Goal: Use online tool/utility: Utilize a website feature to perform a specific function

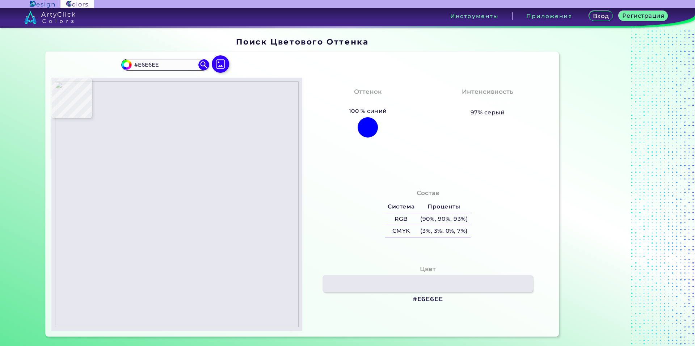
type input "#e4e4ec"
type input "#E4E4EC"
type input "#e6e6ee"
type input "#E6E6EE"
type input "#e4e4ec"
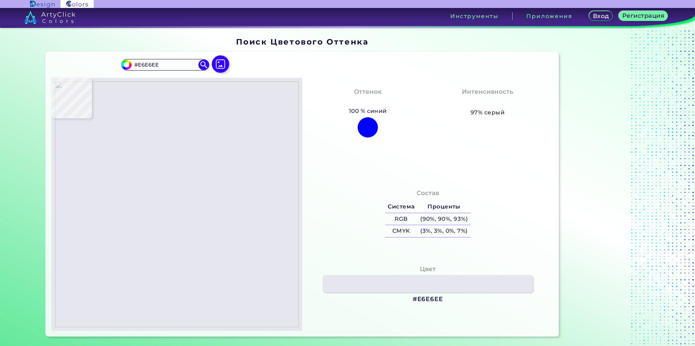
type input "#E4E4EC"
type input "#e5e5ed"
type input "#E5E5ED"
type input "#e4e4ec"
type input "#E4E4EC"
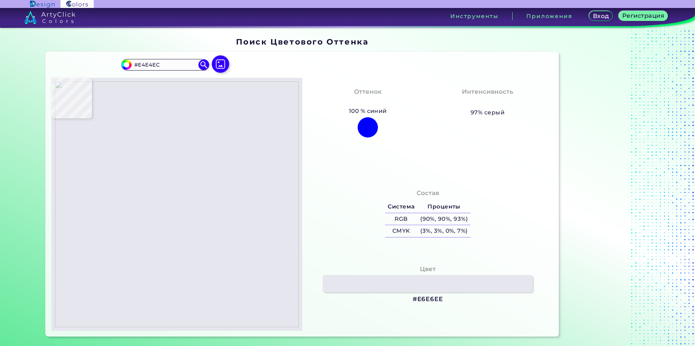
type input "#e5e5ed"
type input "#E5E5ED"
type input "#e4e4ec"
type input "#E4E4EC"
type input "#e5e5ed"
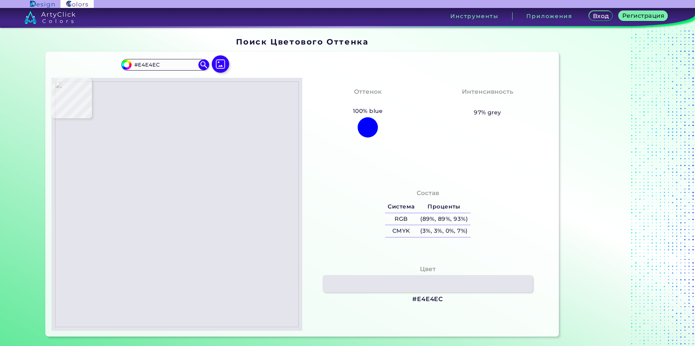
type input "#E5E5ED"
type input "#e6e6ee"
type input "#E6E6EE"
type input "#e5e5ed"
type input "#E5E5ED"
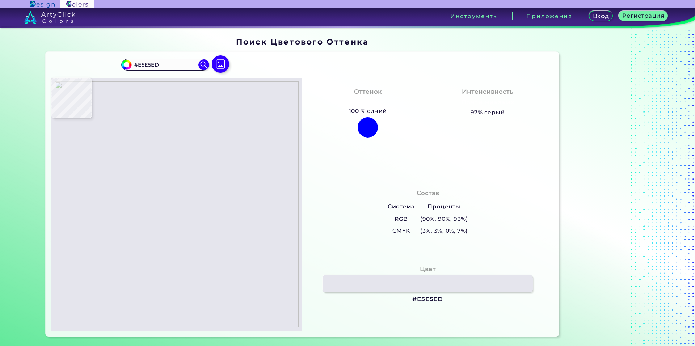
type input "#e7e7ef"
type input "#E7E7EF"
type input "#e8e8f0"
type input "#E8E8F0"
type input "#e6e6ee"
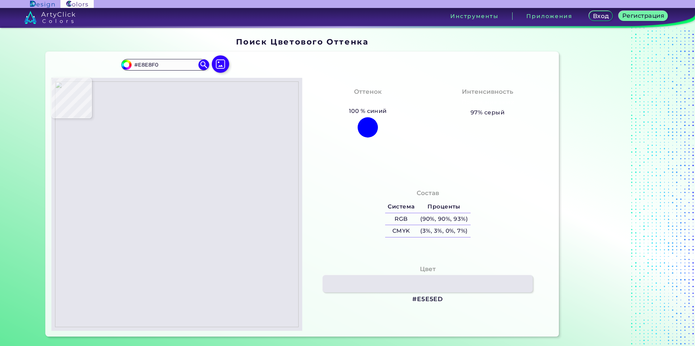
type input "#E6E6EE"
type input "#e8e8f0"
type input "#E8E8F0"
type input "#e6e6ee"
type input "#E6E6EE"
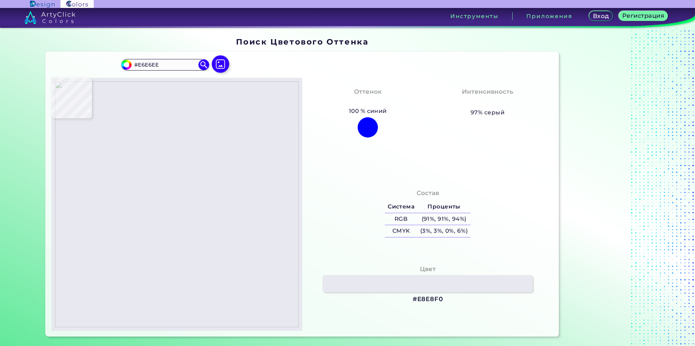
type input "#e7e7ef"
type input "#E7E7EF"
type input "#e6e6ee"
type input "#E6E6EE"
type input "#e5e5ed"
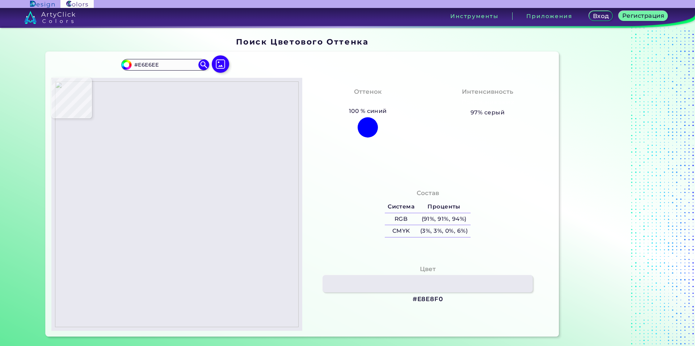
type input "#E5E5ED"
type input "#e2e2ea"
type input "#E2E2EA"
type input "#e6e5ed"
type input "#E6E5ED"
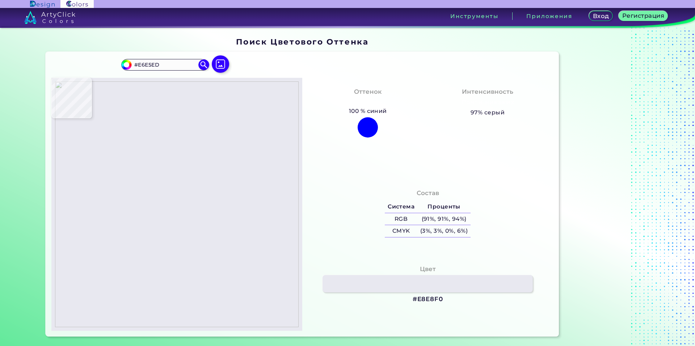
type input "#e5e5ed"
type input "#E5E5ED"
type input "#e6e6ee"
type input "#E6E6EE"
type input "#e2e2ea"
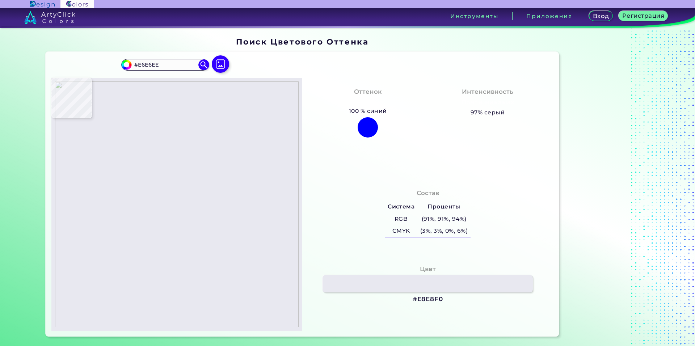
type input "#E2E2EA"
type input "#e3e3eb"
type input "#E3E3EB"
type input "#e3e2ea"
type input "#E3E2EA"
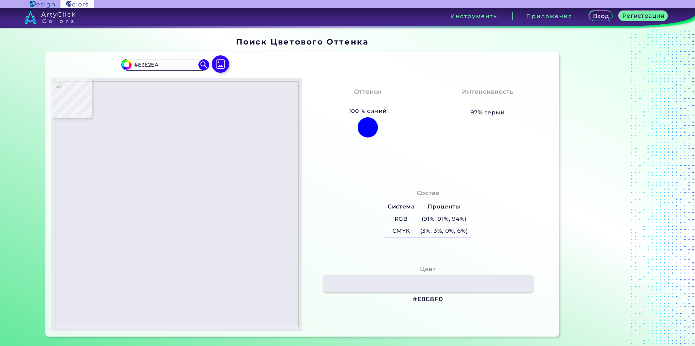
type input "#e5e4ec"
type input "#E5E4EC"
type input "#e3e3eb"
type input "#E3E3EB"
type input "#e4e4ec"
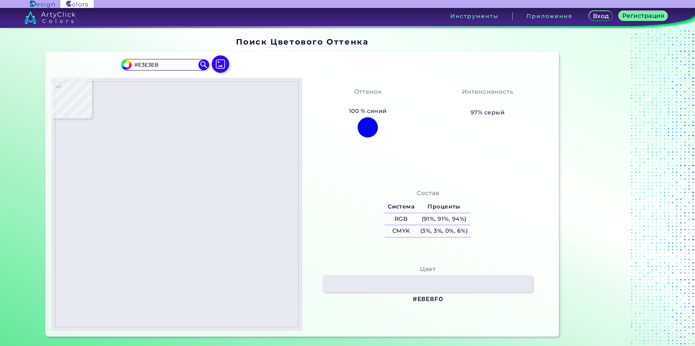
type input "#E4E4EC"
type input "#e3e3eb"
type input "#E3E3EB"
type input "#e2e2ea"
type input "#E2E2EA"
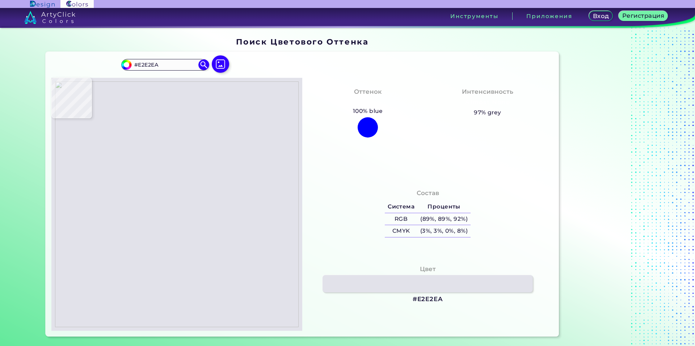
type input "#e4e3eb"
type input "#E4E3EB"
type input "#e3e3eb"
type input "#E3E3EB"
type input "#e4e4ec"
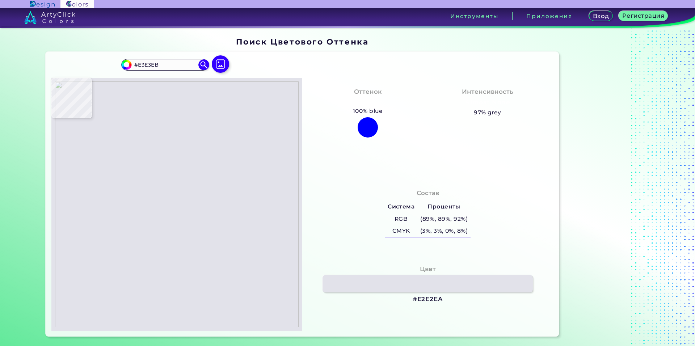
type input "#E4E4EC"
type input "#e4e3eb"
type input "#E4E3EB"
type input "#e5e4ec"
type input "#E5E4EC"
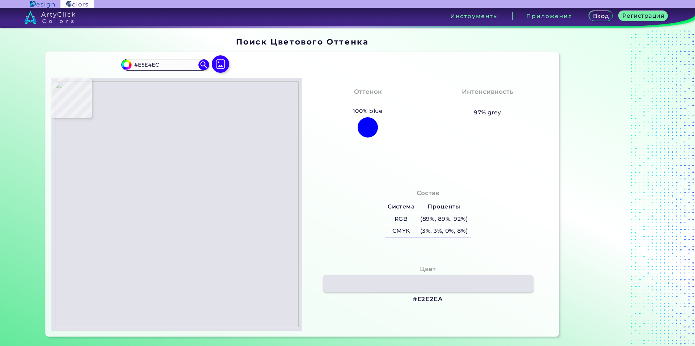
type input "#e4e3eb"
type input "#E4E3EB"
type input "#e3e2ea"
type input "#E3E2EA"
type input "#e4e3eb"
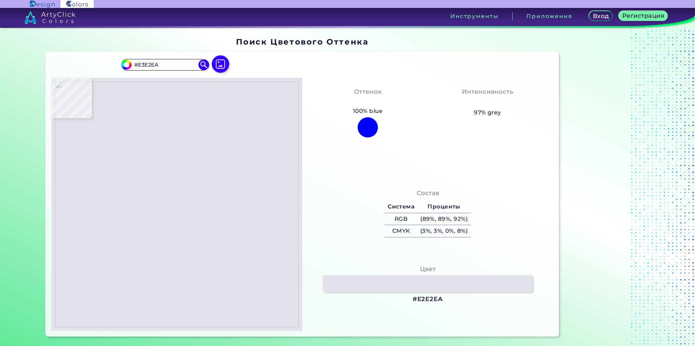
type input "#E4E3EB"
type input "#e3e2ea"
type input "#E3E2EA"
type input "#e5e4ec"
type input "#E5E4EC"
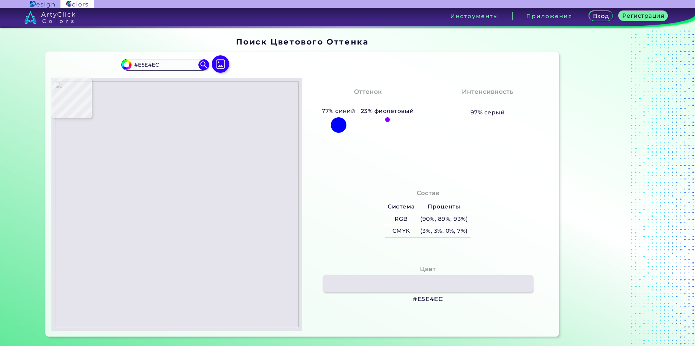
type input "#e4e3eb"
type input "#E4E3EB"
type input "#e5e4ec"
type input "#E5E4EC"
type input "#e4e3eb"
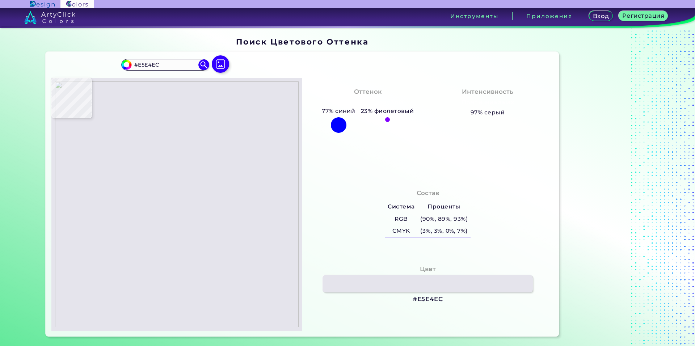
type input "#E4E3EB"
type input "#e3e2ea"
type input "#E3E2EA"
type input "#e1e0e8"
type input "#E1E0E8"
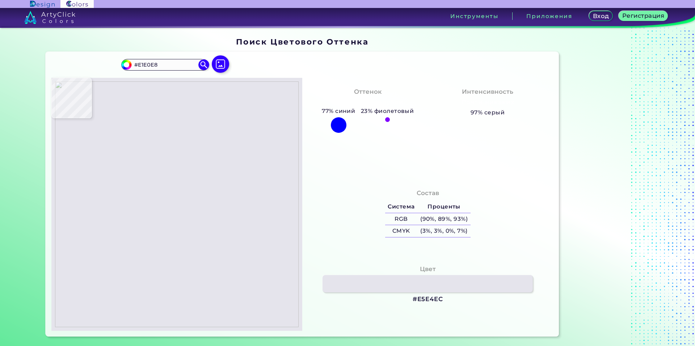
type input "#e3e2ea"
type input "#E3E2EA"
type input "#e2e2ea"
type input "#E2E2EA"
type input "#e1e1e9"
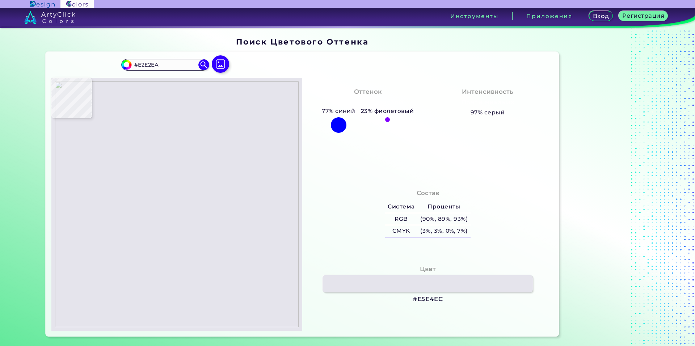
type input "#E1E1E9"
type input "#e2e2ea"
type input "#E2E2EA"
type input "#e1e3ea"
type input "#E1E3EA"
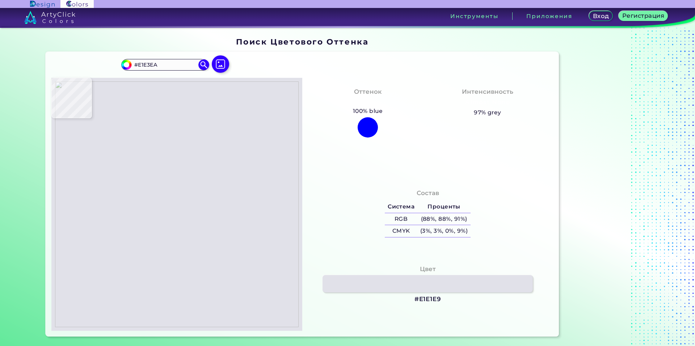
type input "#dfe0e8"
type input "#DFE0E8"
type input "#e3e3eb"
type input "#E3E3EB"
type input "#e2e2ea"
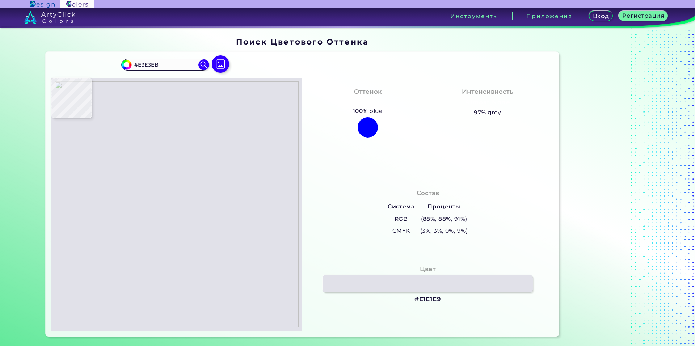
type input "#E2E2EA"
type input "#e5e5ed"
type input "#E5E5ED"
type input "#e3e3eb"
type input "#E3E3EB"
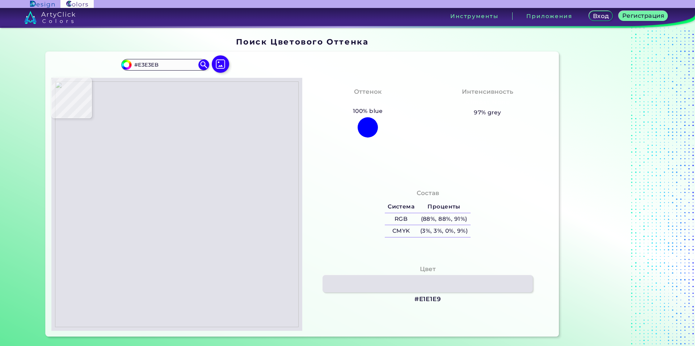
type input "#e2e2ea"
type input "#E2E2EA"
type input "#e1e1e9"
type input "#E1E1E9"
type input "#e3e3eb"
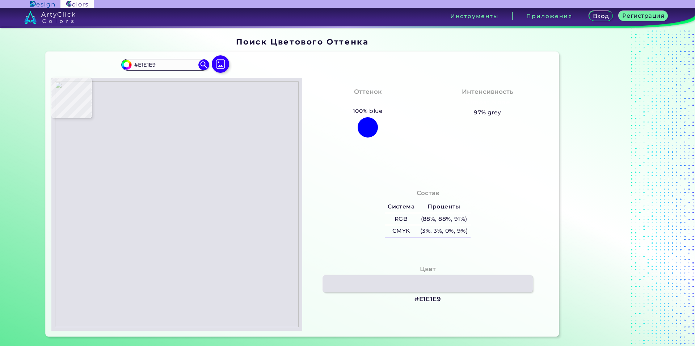
type input "#E3E3EB"
type input "#e2e2ea"
type input "#E2E2EA"
type input "#e1e1e9"
type input "#E1E1E9"
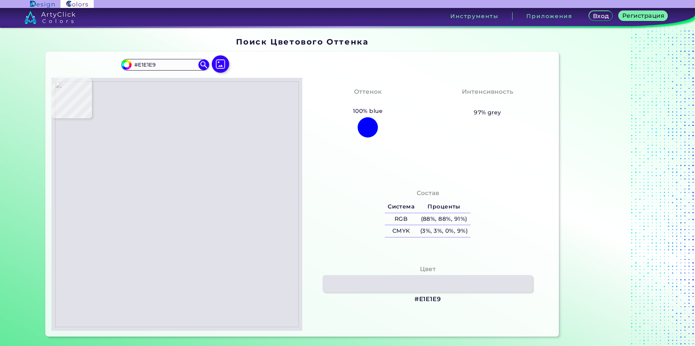
type input "#e2e2ea"
type input "#E2E2EA"
type input "#e3e3eb"
type input "#E3E3EB"
type input "#e2e2ea"
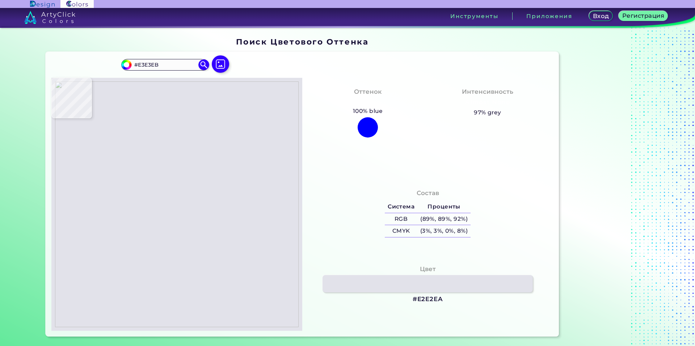
type input "#E2E2EA"
type input "#e1e1e9"
type input "#E1E1E9"
type input "#e4e3eb"
type input "#E4E3EB"
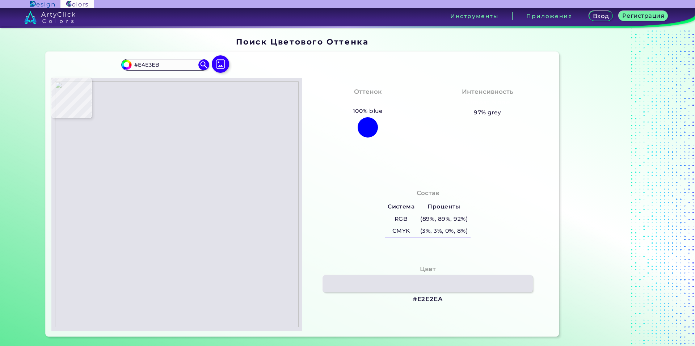
type input "#e3e3eb"
type input "#E3E3EB"
type input "#dddde5"
type input "#DDDDE5"
type input "#e2e2ea"
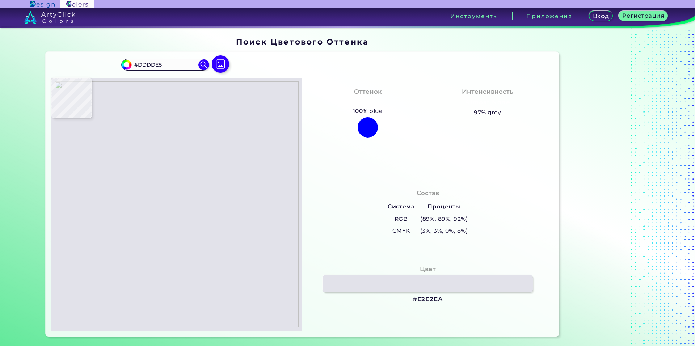
type input "#E2E2EA"
type input "#e1e1e9"
type input "#E1E1E9"
type input "#e2e2ea"
type input "#E2E2EA"
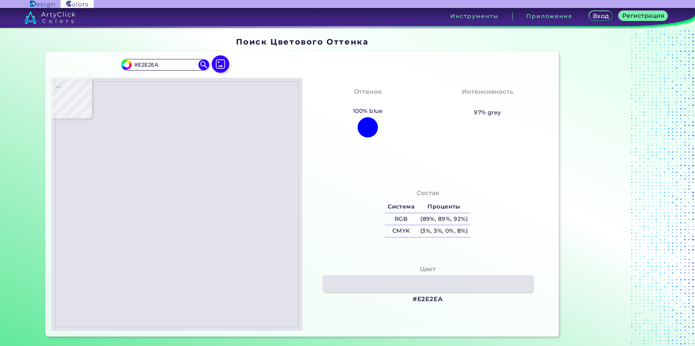
type input "#e1e1e9"
type input "#E1E1E9"
type input "#e2e2ea"
type input "#E2E2EA"
type input "#e5e5ed"
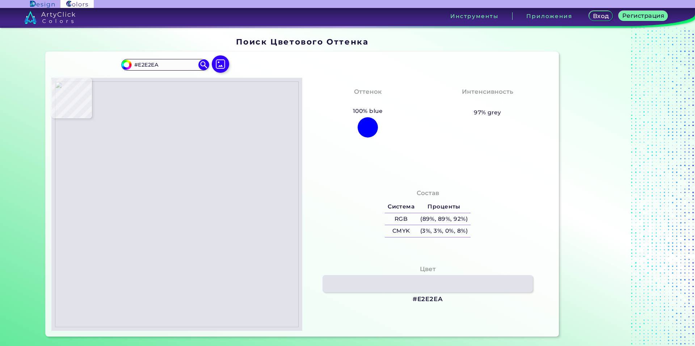
type input "#E5E5ED"
type input "#e1e1e9"
type input "#E1E1E9"
type input "#e2e2ea"
type input "#E2E2EA"
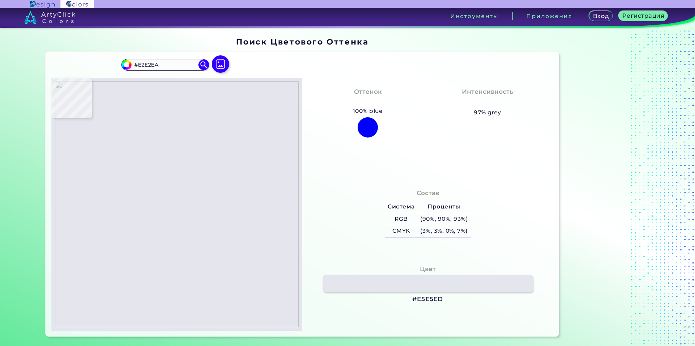
type input "#e1e1e9"
type input "#E1E1E9"
type input "#e2e2ea"
type input "#E2E2EA"
type input "#e4e4ec"
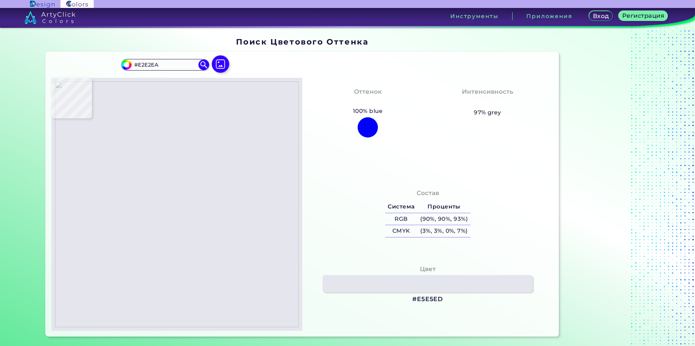
type input "#E4E4EC"
type input "#e2e2ea"
type input "#E2E2EA"
type input "#e3e3eb"
type input "#E3E3EB"
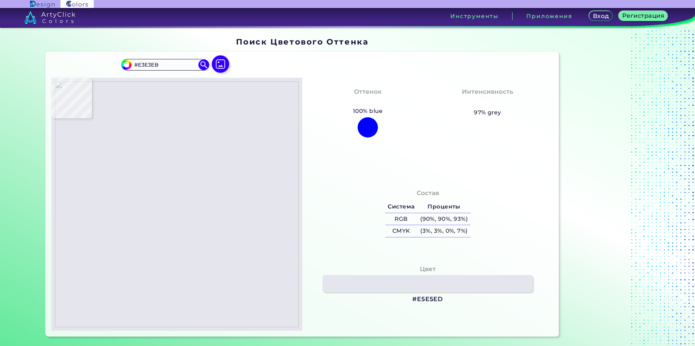
type input "#e2e2ea"
type input "#E2E2EA"
type input "#e3e3eb"
type input "#E3E3EB"
type input "#e1e1e9"
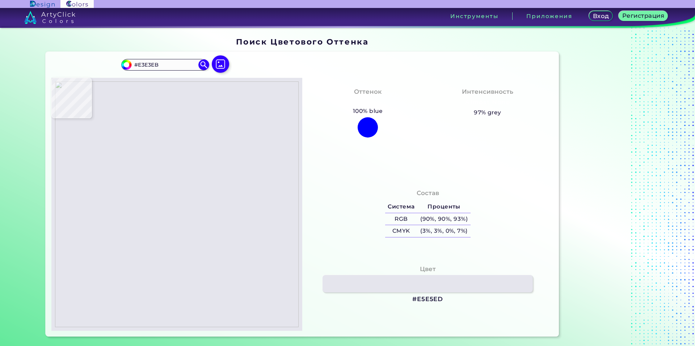
type input "#E1E1E9"
type input "#e0e0e8"
type input "#E0E0E8"
type input "#e1e1e9"
type input "#E1E1E9"
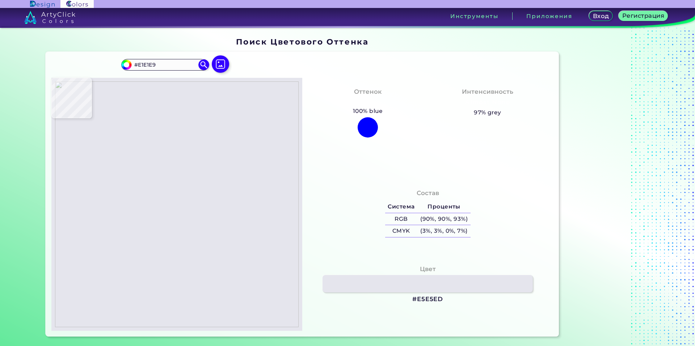
type input "#e0e0e8"
type input "#E0E0E8"
type input "#e3e3eb"
type input "#E3E3EB"
type input "#e2e2ea"
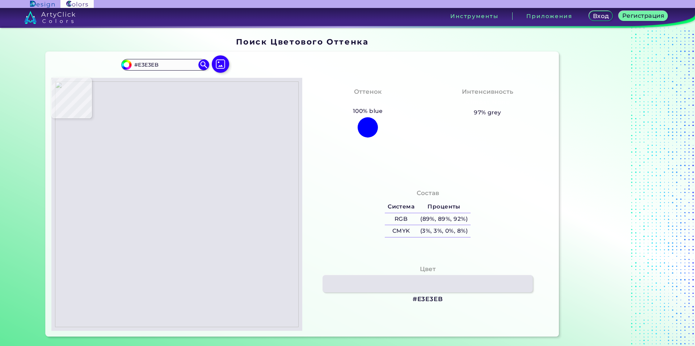
type input "#E2E2EA"
type input "#e3e3eb"
type input "#E3E3EB"
type input "#e2e2ea"
type input "#E2E2EA"
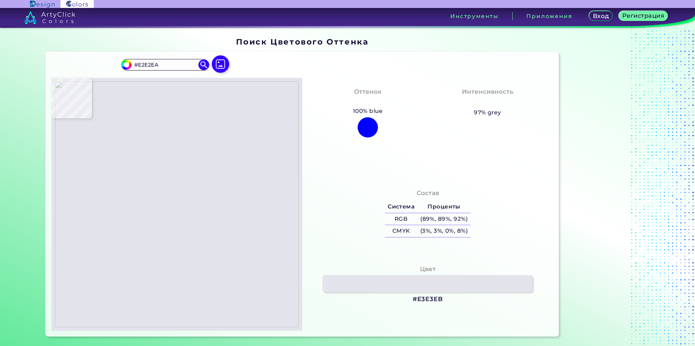
type input "#e3e3eb"
type input "#E3E3EB"
type input "#e0e0e8"
type input "#E0E0E8"
type input "#e2e2ea"
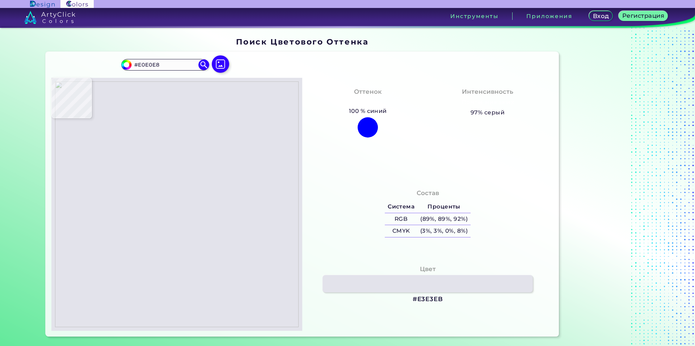
type input "#E2E2EA"
type input "#dfdfe7"
type input "#DFDFE7"
type input "#e2e2ea"
type input "#E2E2EA"
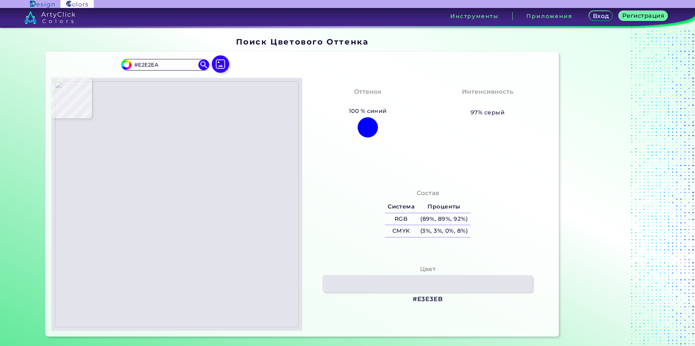
type input "#e1e1e9"
type input "#E1E1E9"
type input "#e2e2ea"
type input "#E2E2EA"
type input "#e1e1e9"
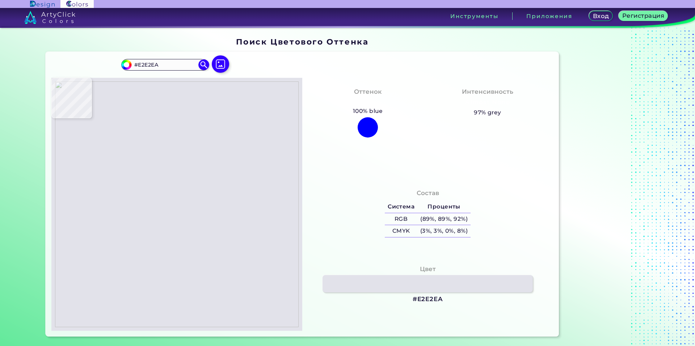
type input "#E1E1E9"
type input "#dfdfe7"
type input "#DFDFE7"
type input "#e0e0e8"
type input "#E0E0E8"
